Goal: Task Accomplishment & Management: Complete application form

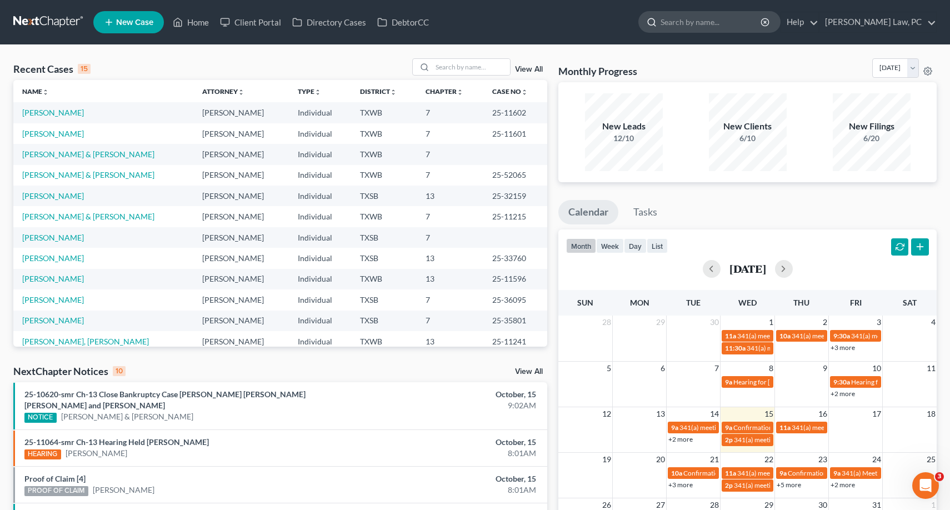
click at [681, 26] on input "search" at bounding box center [712, 22] width 102 height 21
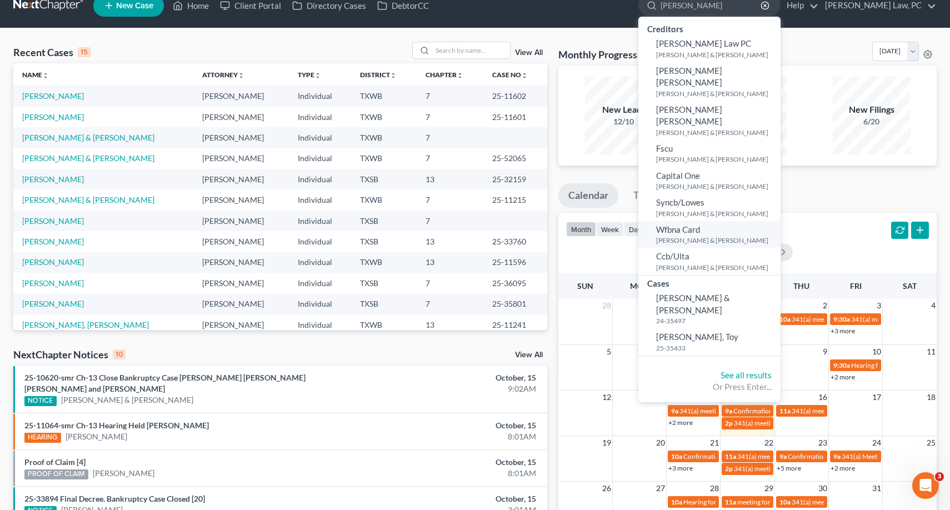
scroll to position [23, 0]
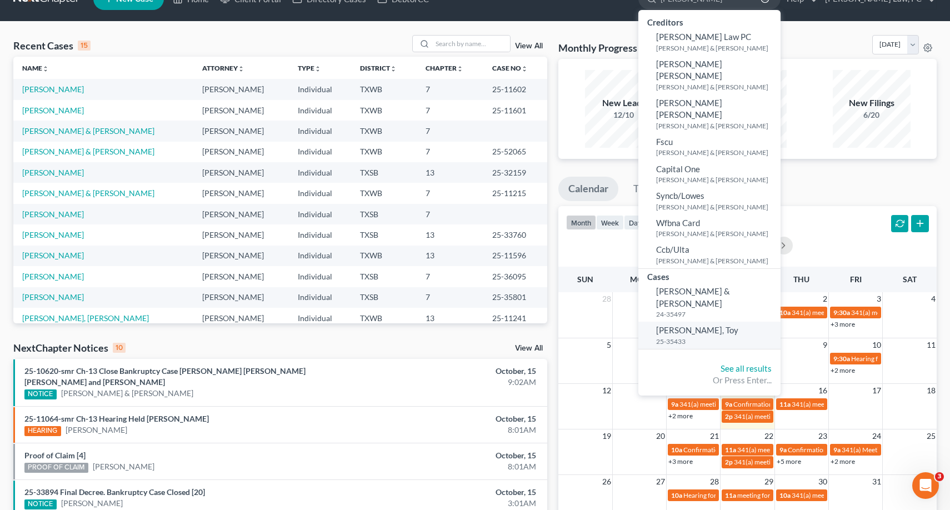
type input "[PERSON_NAME]"
click at [707, 337] on small "25-35433" at bounding box center [717, 341] width 122 height 9
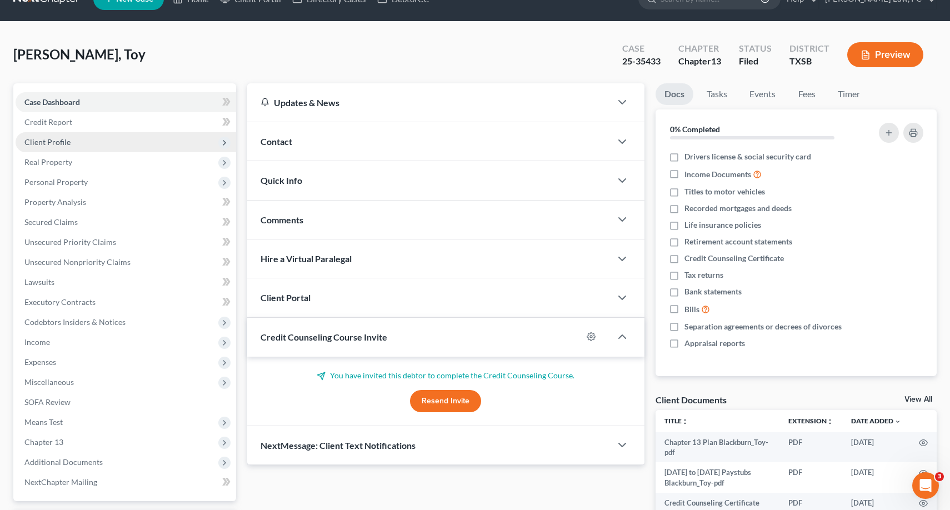
click at [84, 146] on span "Client Profile" at bounding box center [126, 142] width 221 height 20
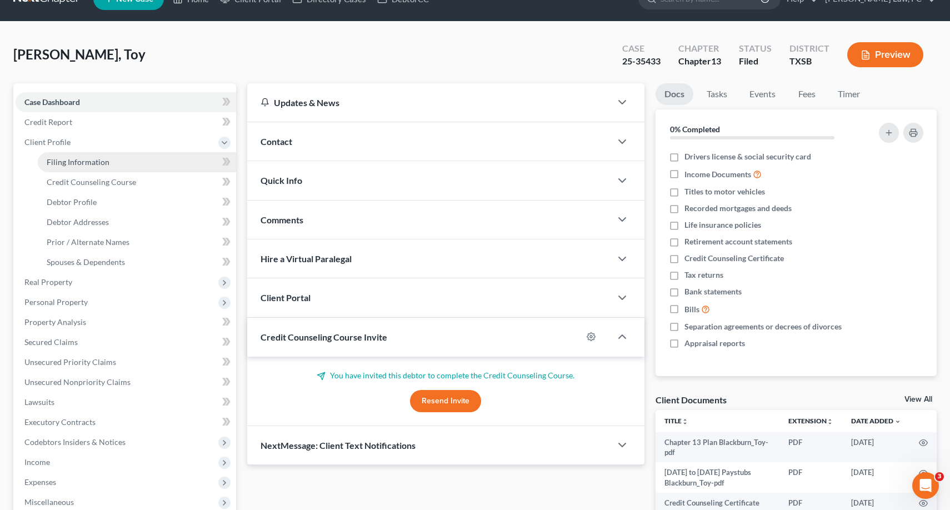
click at [84, 167] on link "Filing Information" at bounding box center [137, 162] width 198 height 20
select select "1"
select select "0"
select select "3"
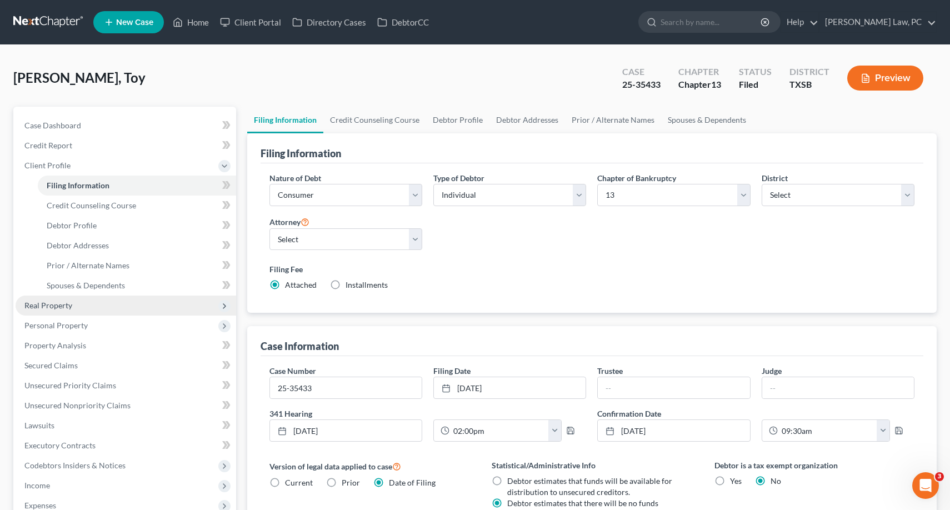
click at [71, 313] on span "Real Property" at bounding box center [126, 306] width 221 height 20
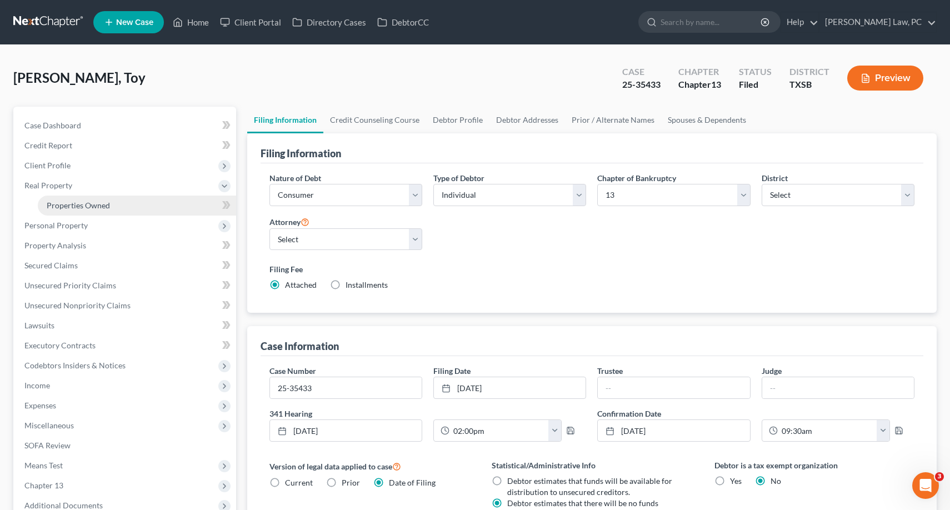
click at [103, 206] on span "Properties Owned" at bounding box center [78, 205] width 63 height 9
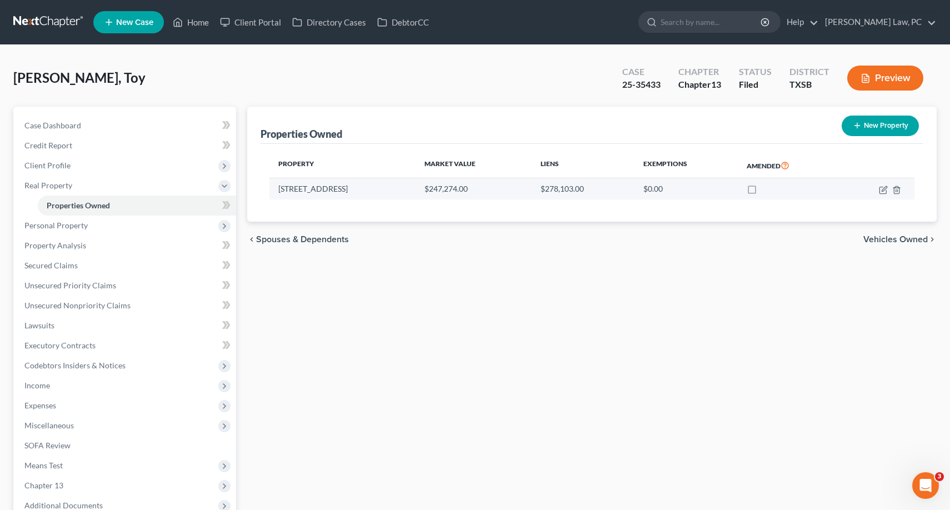
click at [889, 192] on td at bounding box center [877, 188] width 75 height 21
click at [884, 192] on icon "button" at bounding box center [883, 190] width 9 height 9
select select "45"
select select "0"
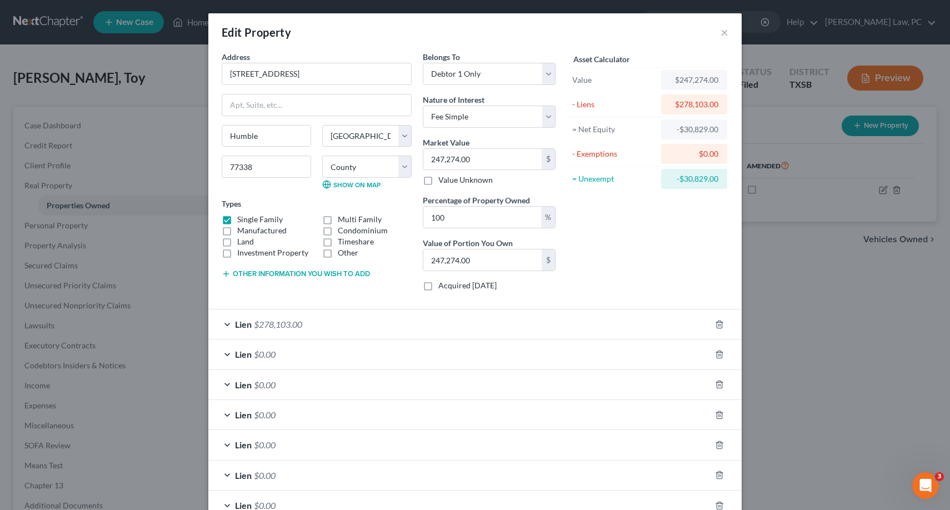
click at [169, 74] on div "Edit Property × Address * 6159 Topaz Pines [GEOGRAPHIC_DATA] [US_STATE][GEOGRAP…" at bounding box center [475, 255] width 950 height 510
click at [720, 32] on div "Edit Property ×" at bounding box center [475, 32] width 534 height 38
click at [723, 32] on button "×" at bounding box center [725, 32] width 8 height 13
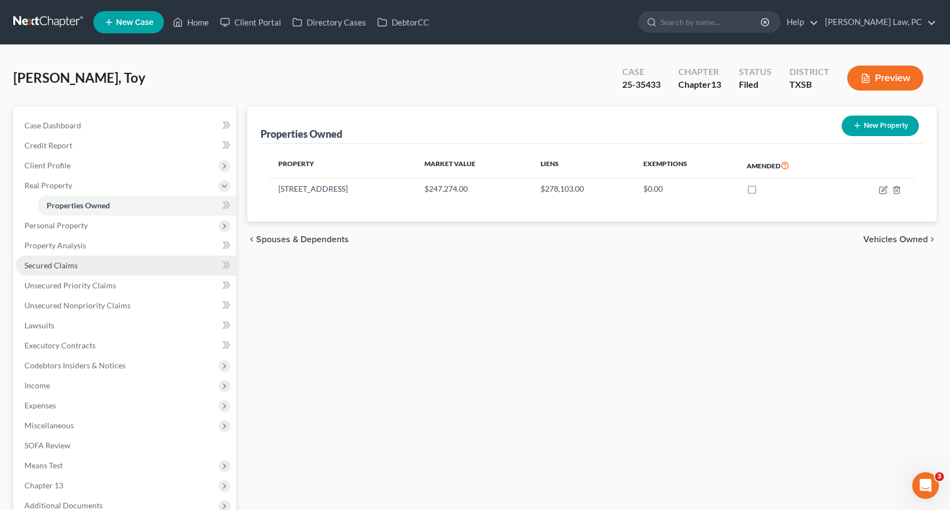
click at [59, 269] on span "Secured Claims" at bounding box center [50, 265] width 53 height 9
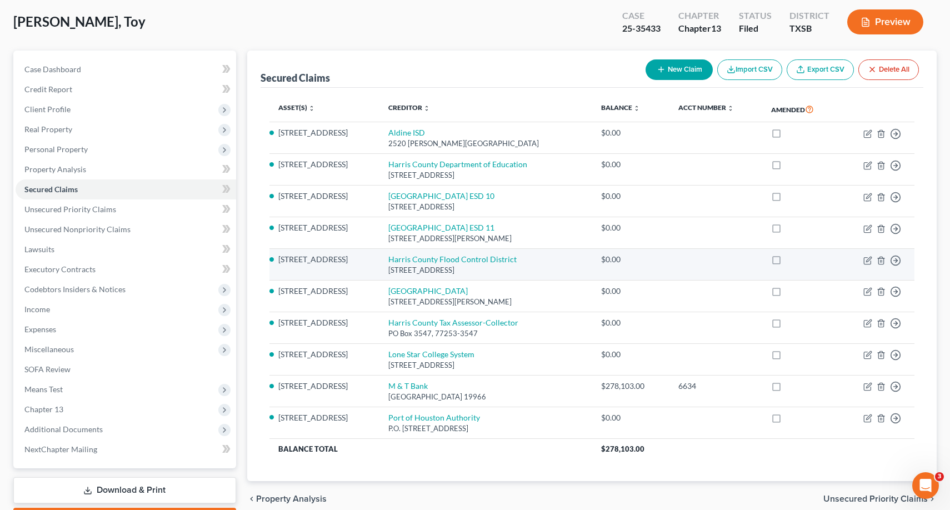
scroll to position [77, 0]
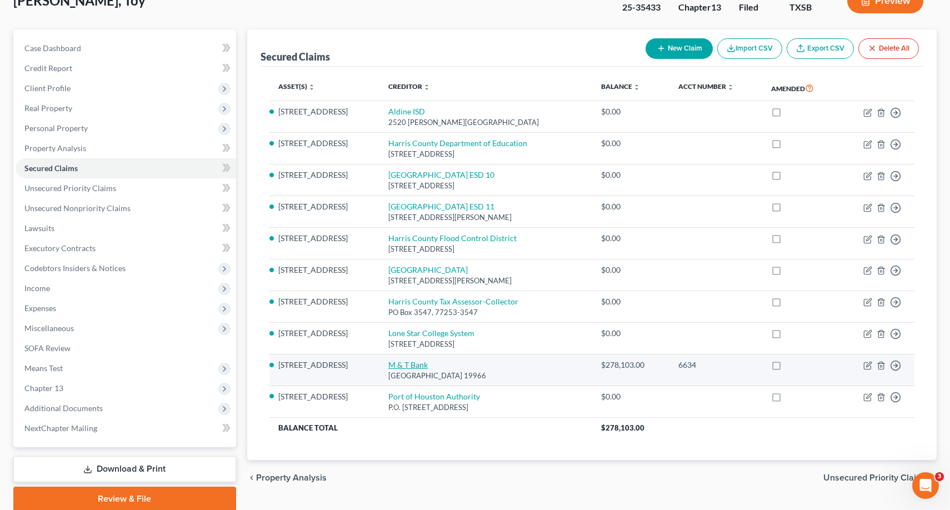
click at [410, 365] on link "M & T Bank" at bounding box center [407, 364] width 39 height 9
select select "7"
select select "2"
select select "0"
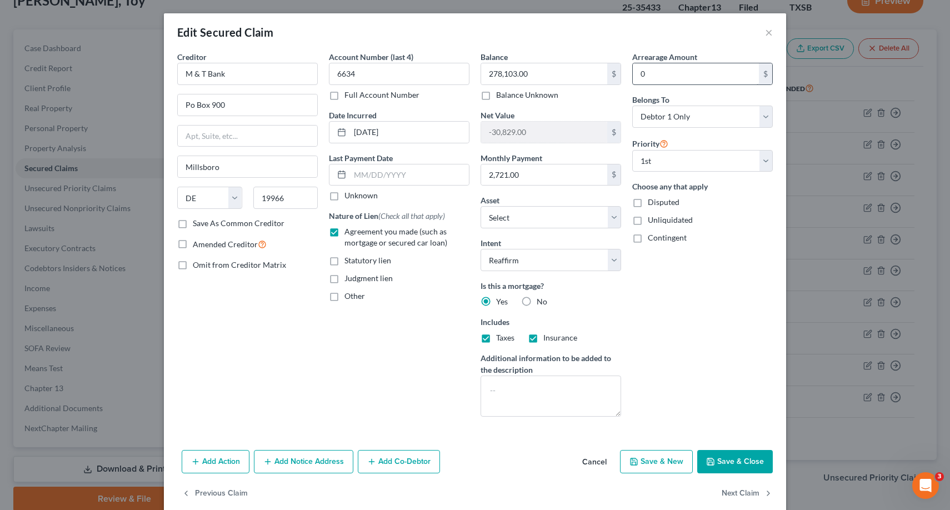
scroll to position [0, 0]
click at [767, 34] on button "×" at bounding box center [769, 32] width 8 height 13
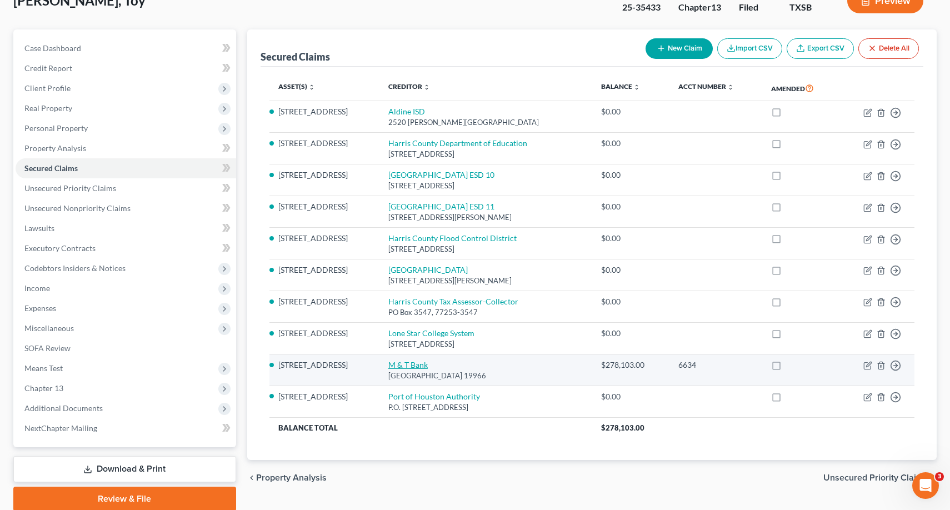
click at [404, 364] on link "M & T Bank" at bounding box center [407, 364] width 39 height 9
select select "7"
select select "9"
select select "2"
select select "0"
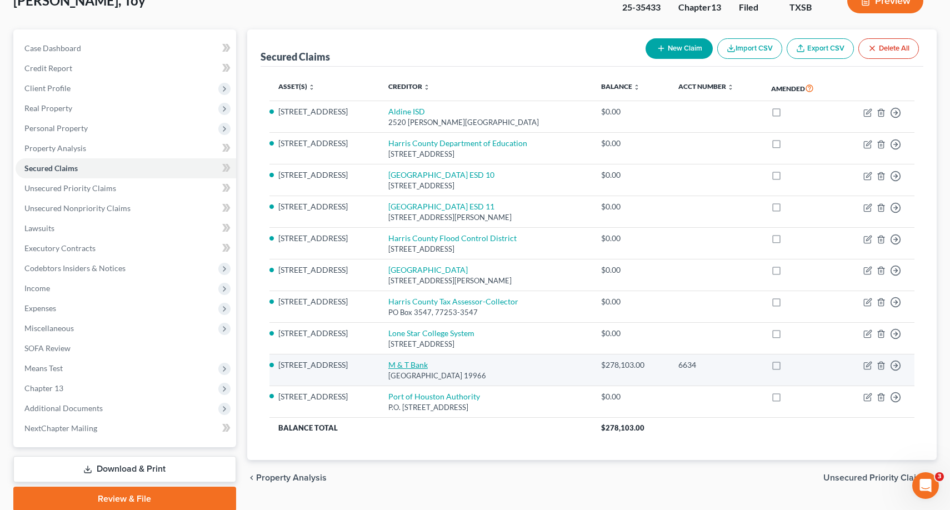
select select "0"
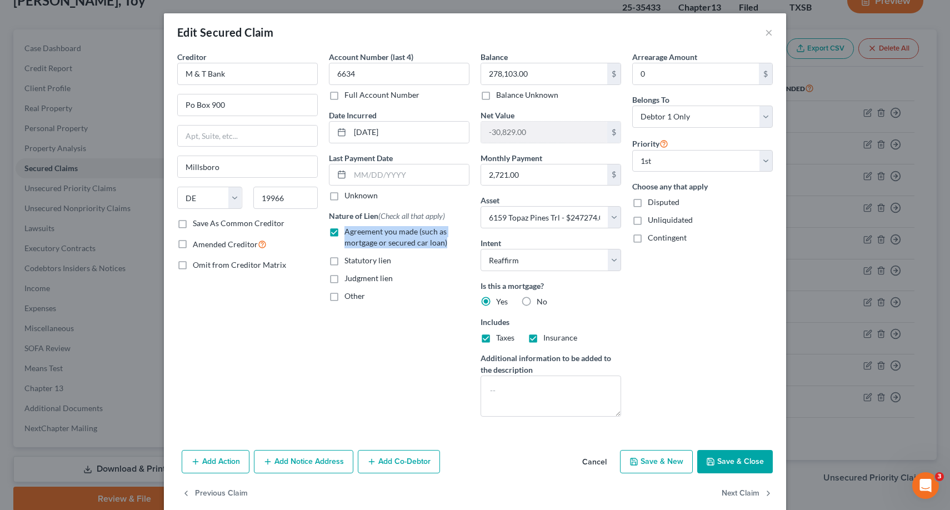
drag, startPoint x: 346, startPoint y: 233, endPoint x: 447, endPoint y: 243, distance: 101.6
click at [447, 243] on label "Agreement you made (such as mortgage or secured car loan)" at bounding box center [407, 237] width 125 height 22
click at [356, 233] on input "Agreement you made (such as mortgage or secured car loan)" at bounding box center [352, 229] width 7 height 7
click at [438, 243] on span "Agreement you made (such as mortgage or secured car loan)" at bounding box center [396, 237] width 103 height 21
click at [356, 233] on input "Agreement you made (such as mortgage or secured car loan)" at bounding box center [352, 229] width 7 height 7
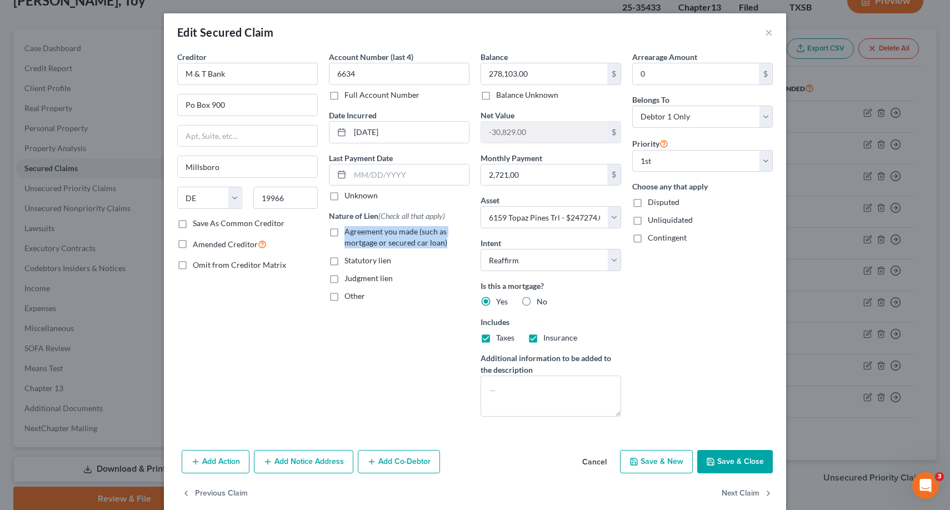
checkbox input "true"
click at [773, 32] on div "Edit Secured Claim ×" at bounding box center [475, 32] width 622 height 38
click at [772, 32] on button "×" at bounding box center [769, 32] width 8 height 13
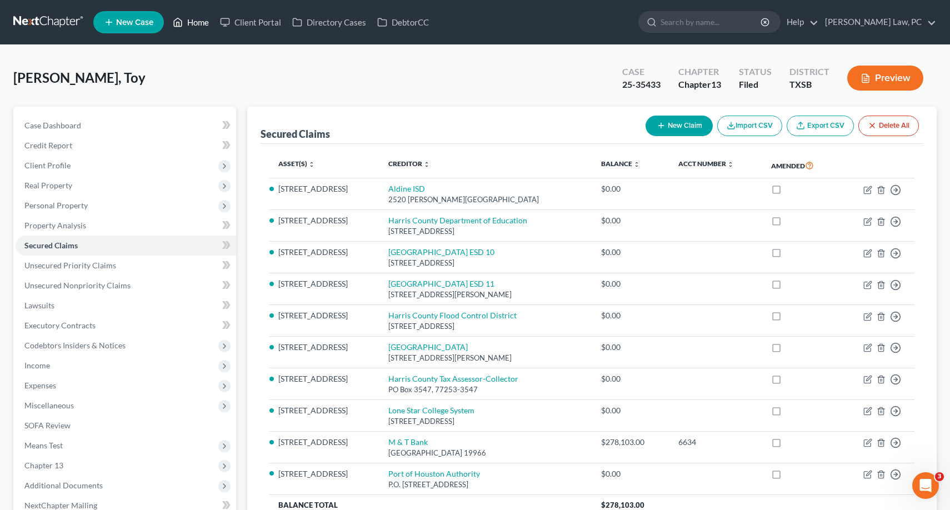
click at [187, 23] on link "Home" at bounding box center [190, 22] width 47 height 20
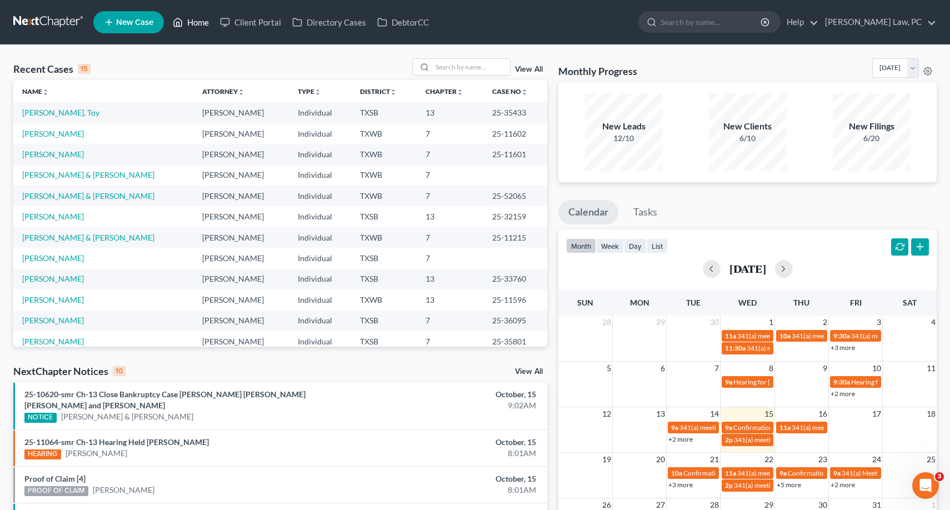
click at [191, 24] on link "Home" at bounding box center [190, 22] width 47 height 20
